Goal: Information Seeking & Learning: Check status

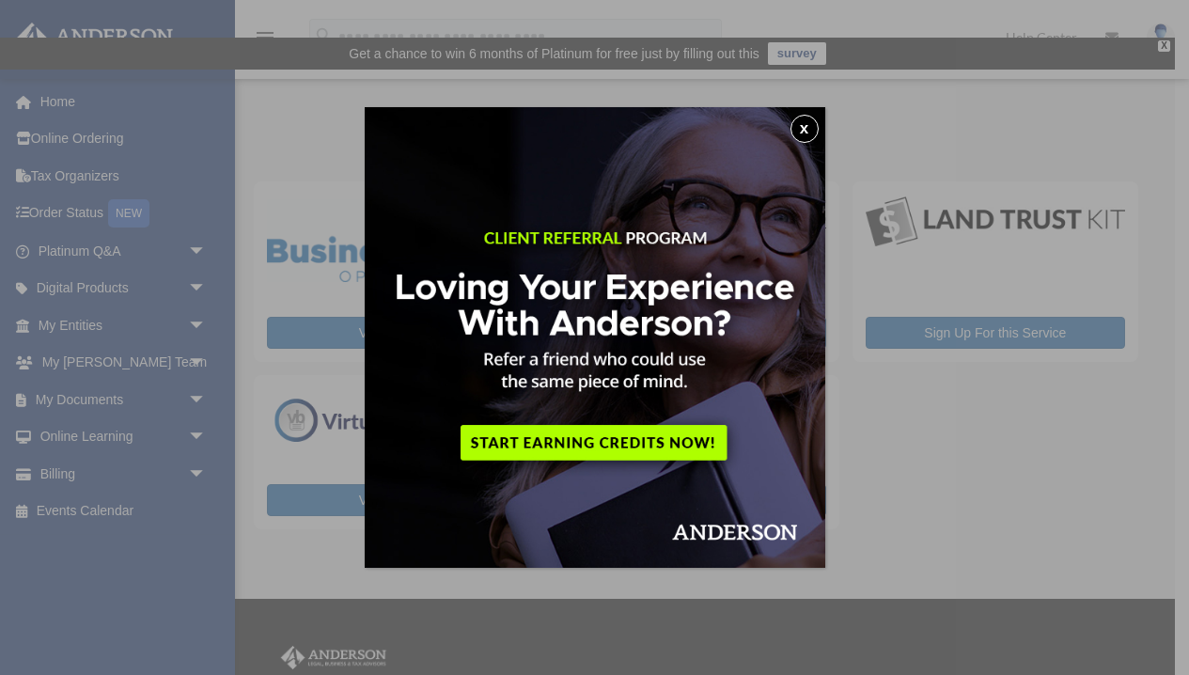
click at [801, 127] on button "x" at bounding box center [804, 129] width 28 height 28
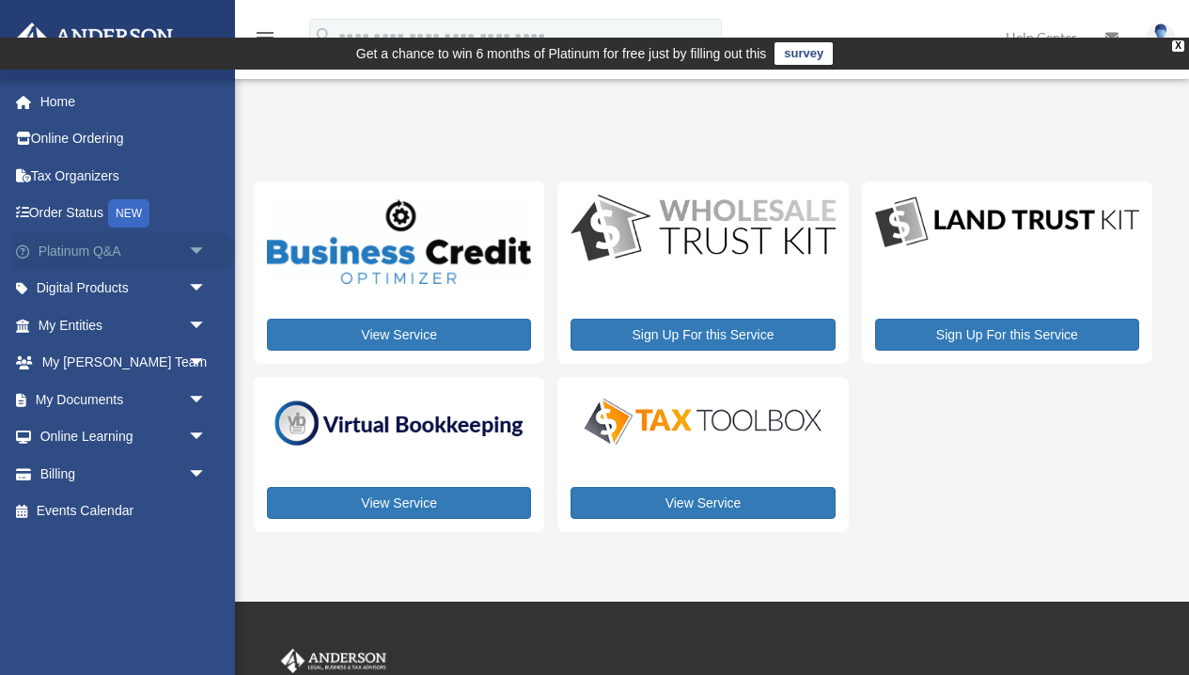
click at [198, 248] on span "arrow_drop_down" at bounding box center [207, 251] width 38 height 39
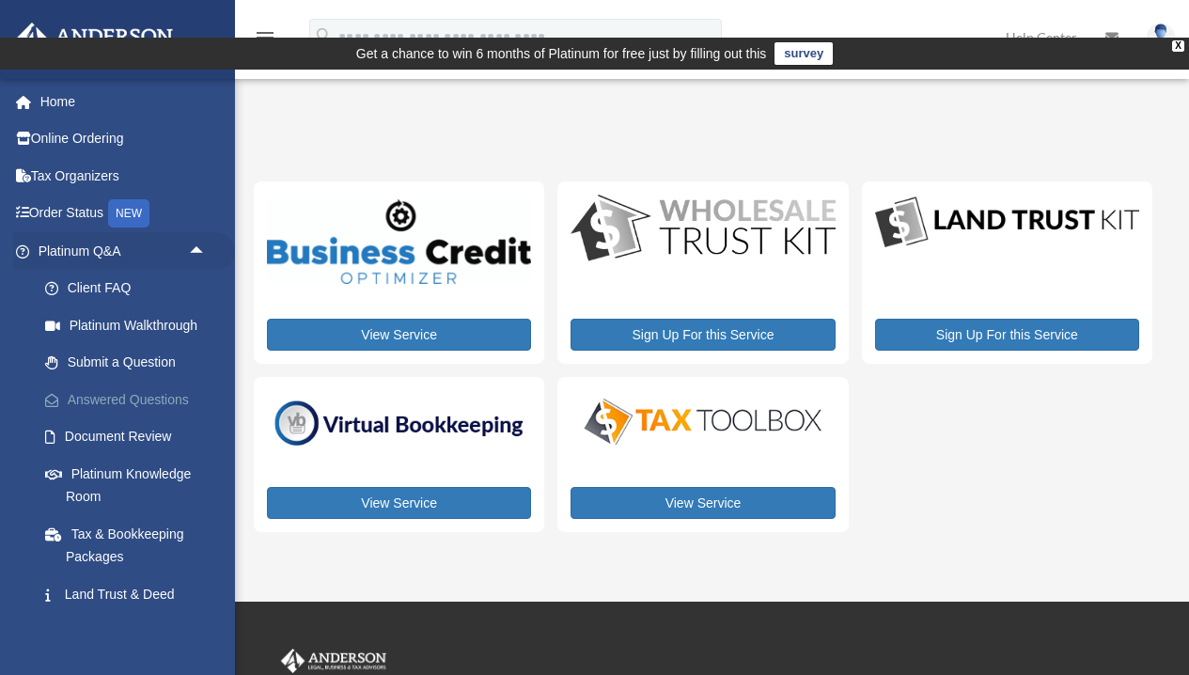
click at [108, 406] on link "Answered Questions" at bounding box center [130, 400] width 209 height 38
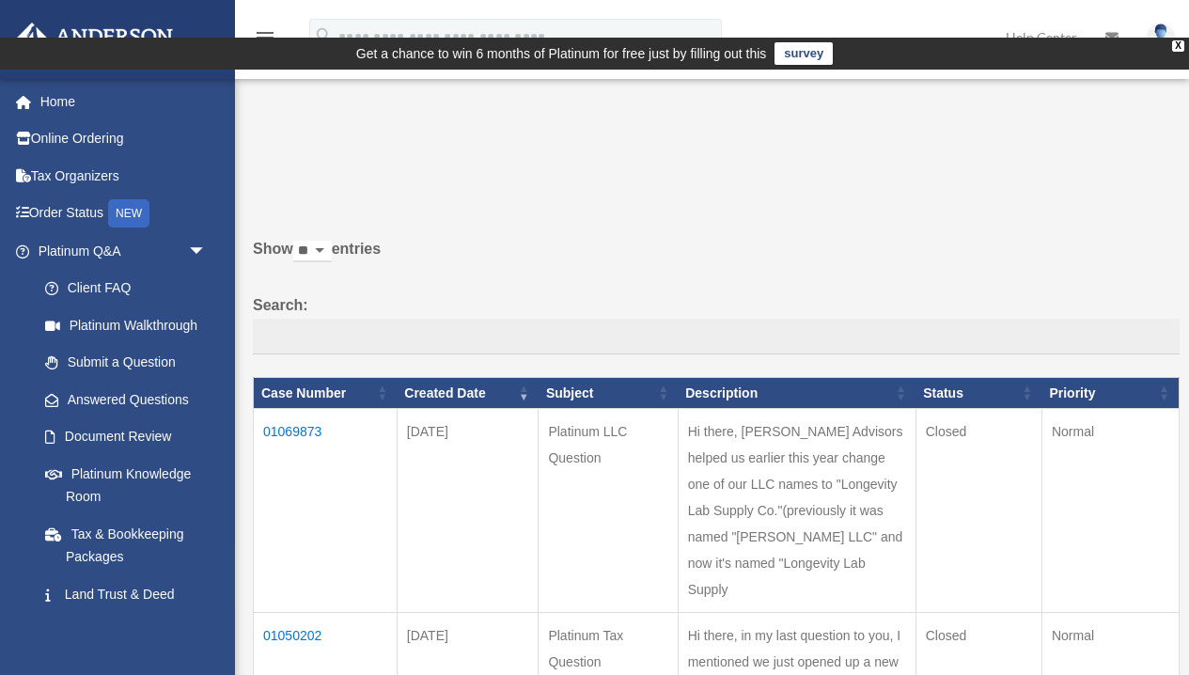
click at [291, 409] on td "01069873" at bounding box center [326, 511] width 144 height 204
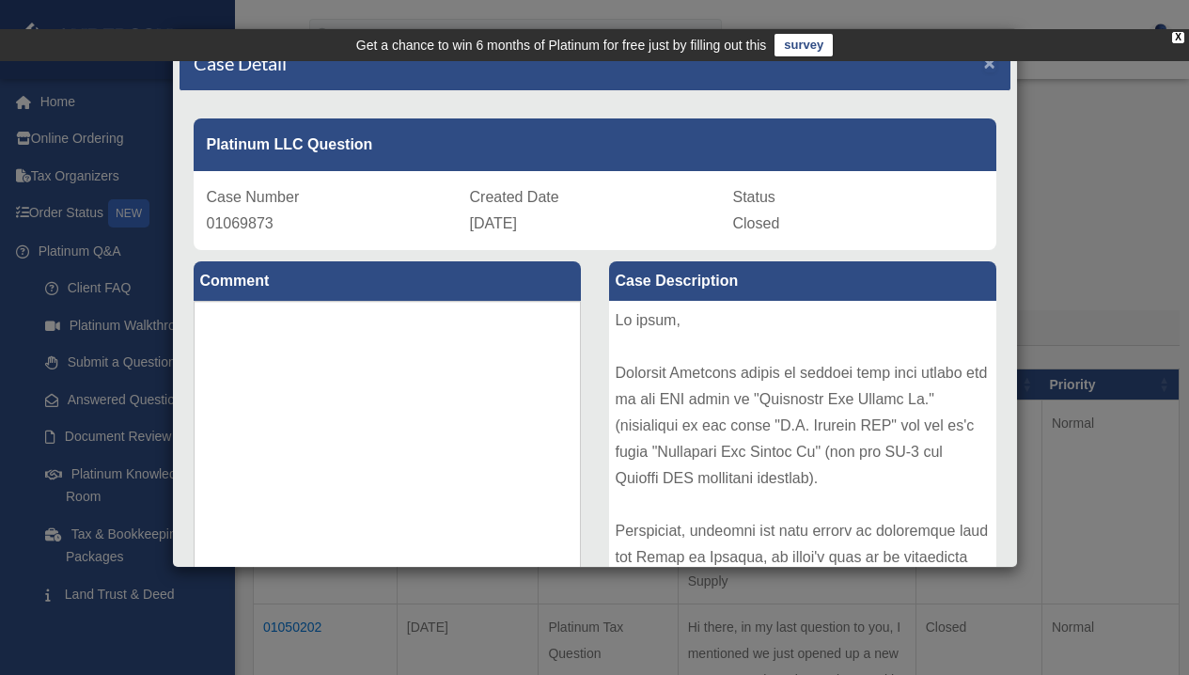
click at [992, 62] on span "×" at bounding box center [990, 63] width 12 height 22
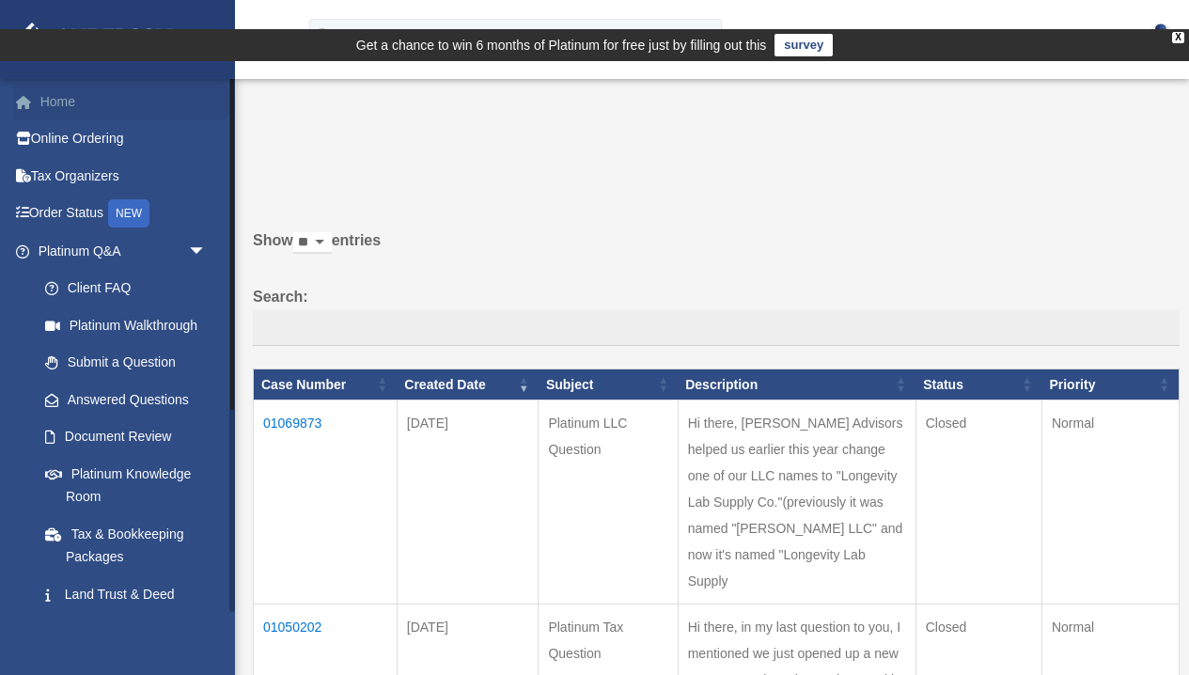
click at [60, 101] on link "Home" at bounding box center [124, 102] width 222 height 38
